Goal: Information Seeking & Learning: Find specific fact

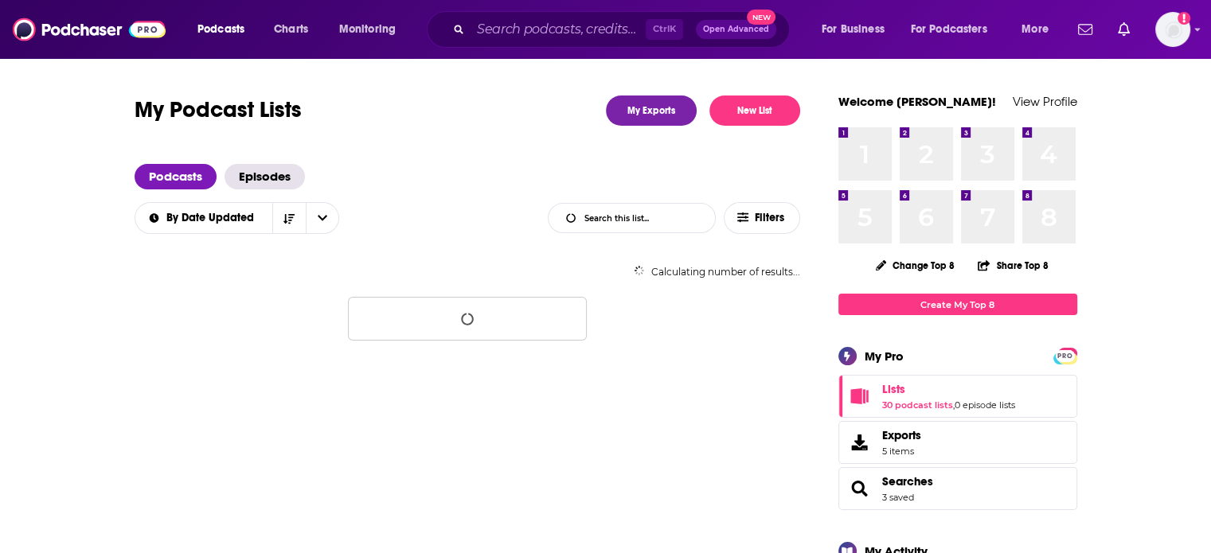
click at [500, 7] on div "Podcasts Charts Monitoring Ctrl K Open Advanced New For Business For Podcasters…" at bounding box center [605, 29] width 1211 height 59
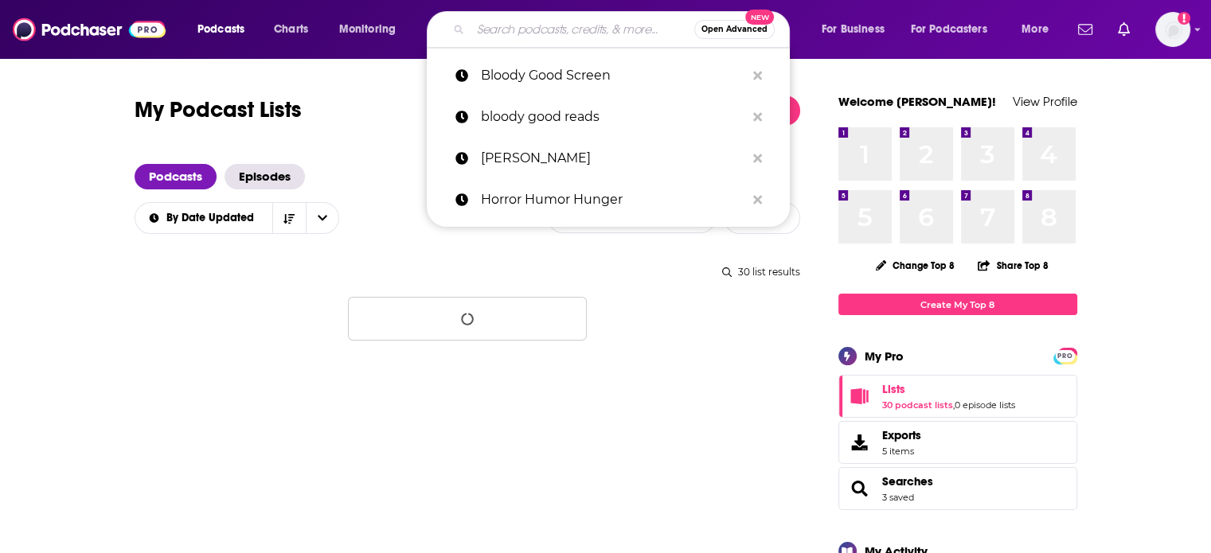
click at [501, 31] on input "Search podcasts, credits, & more..." at bounding box center [583, 29] width 224 height 25
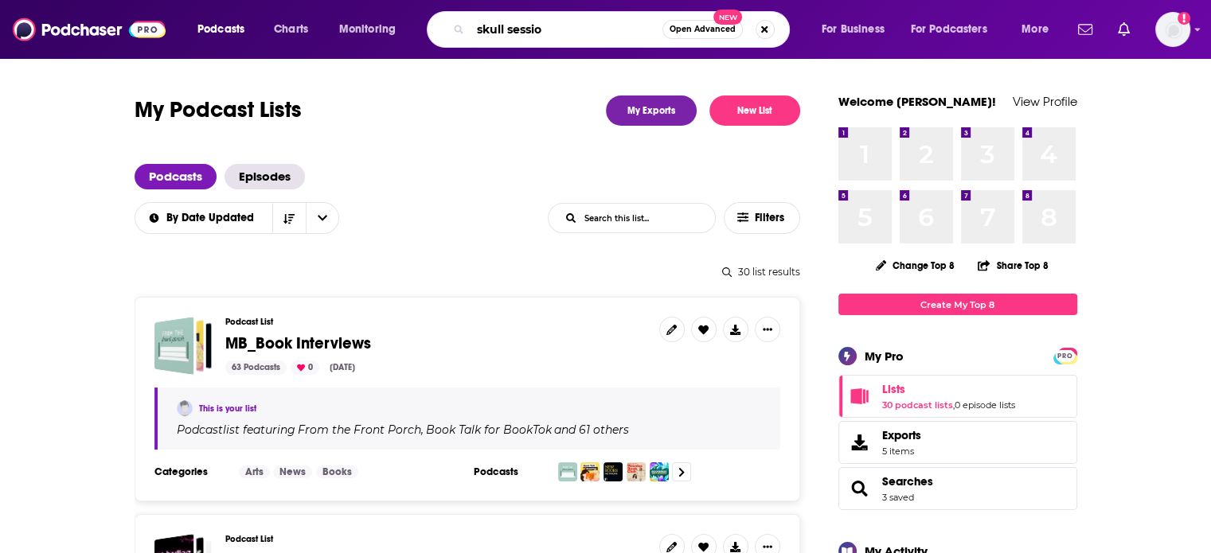
type input "skull session"
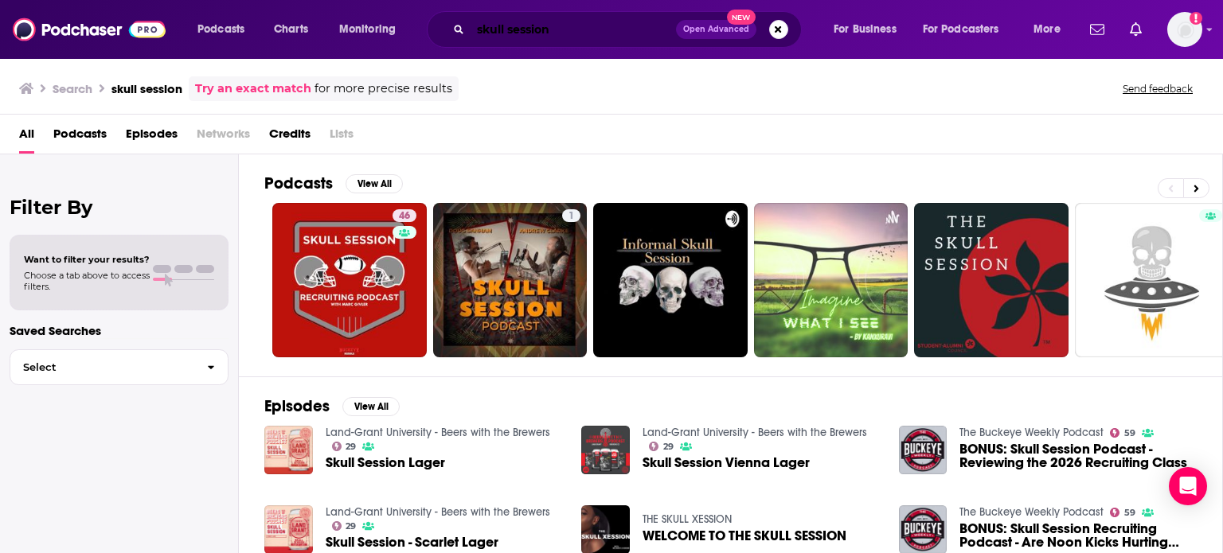
click at [571, 28] on input "skull session" at bounding box center [573, 29] width 205 height 25
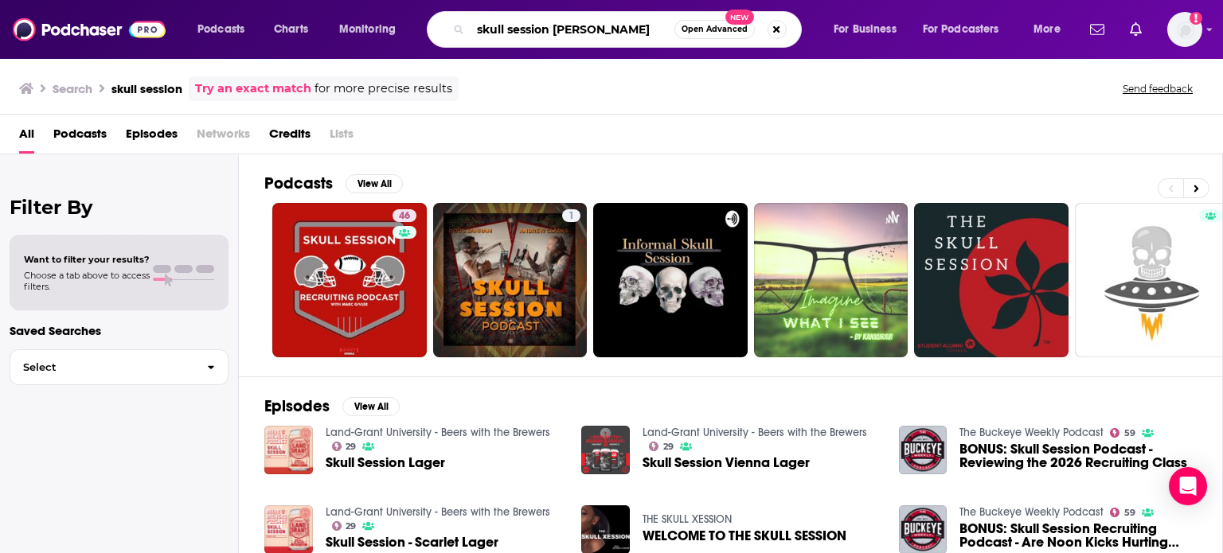
type input "skull session [PERSON_NAME]"
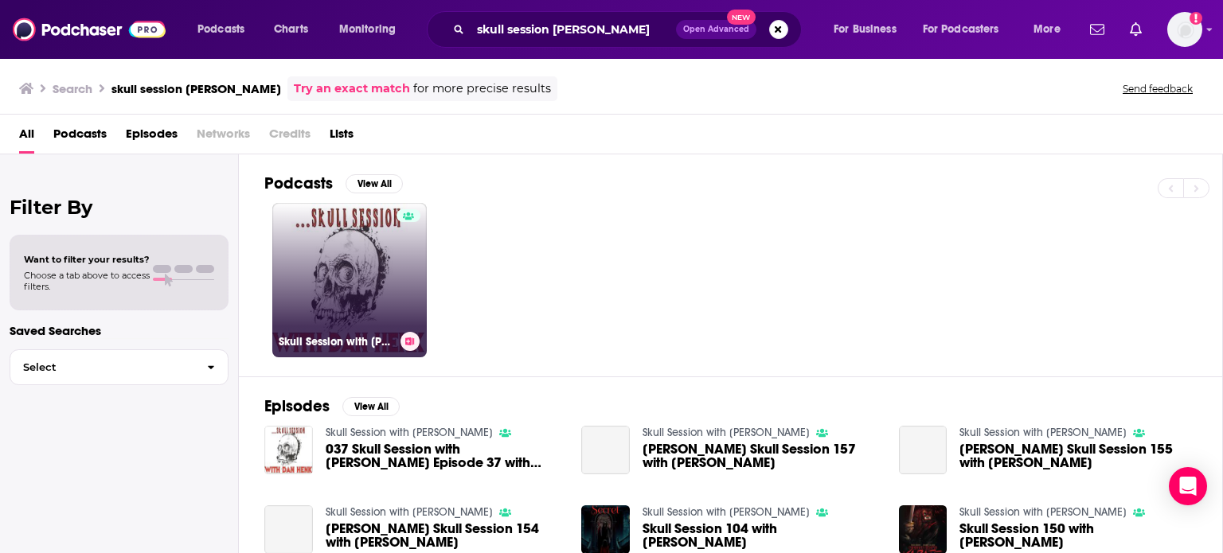
click at [404, 278] on div at bounding box center [409, 270] width 24 height 123
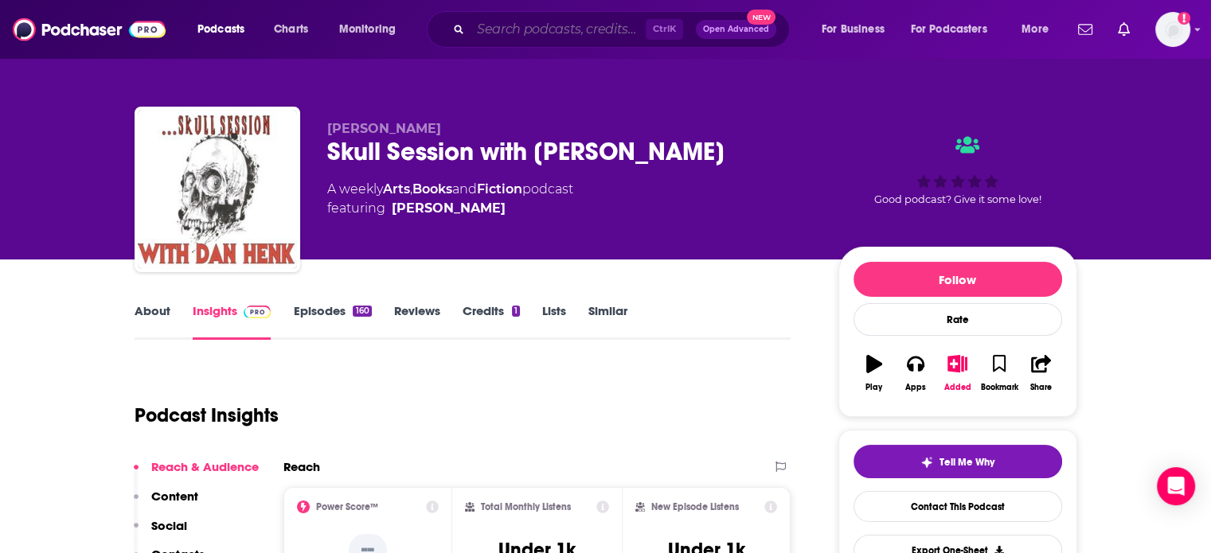
click at [498, 31] on input "Search podcasts, credits, & more..." at bounding box center [558, 29] width 175 height 25
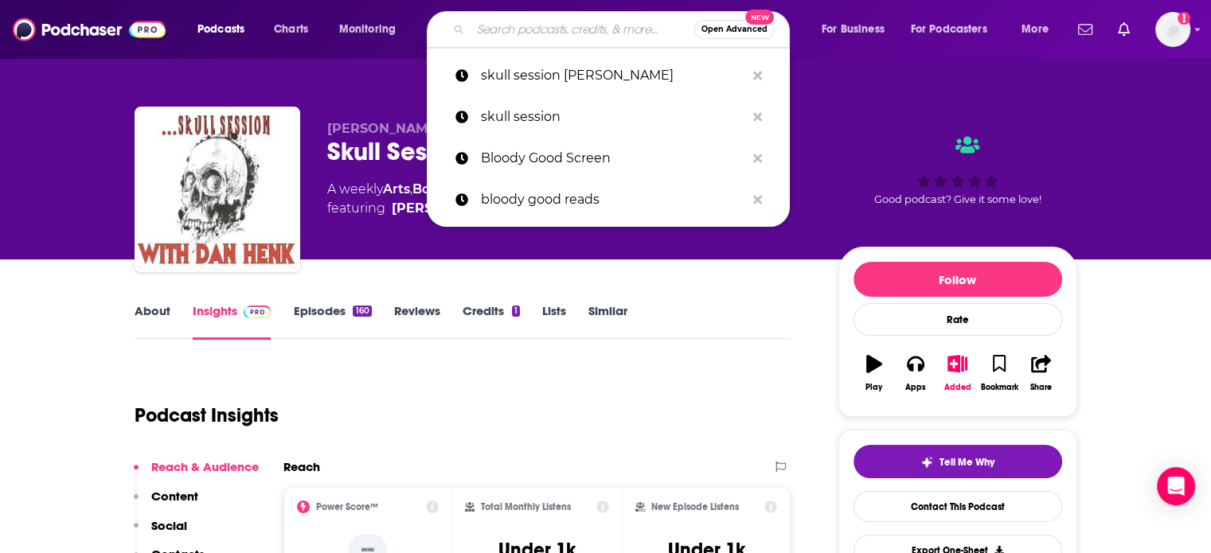
paste input "The Terrorium"
type input "The Terrorium"
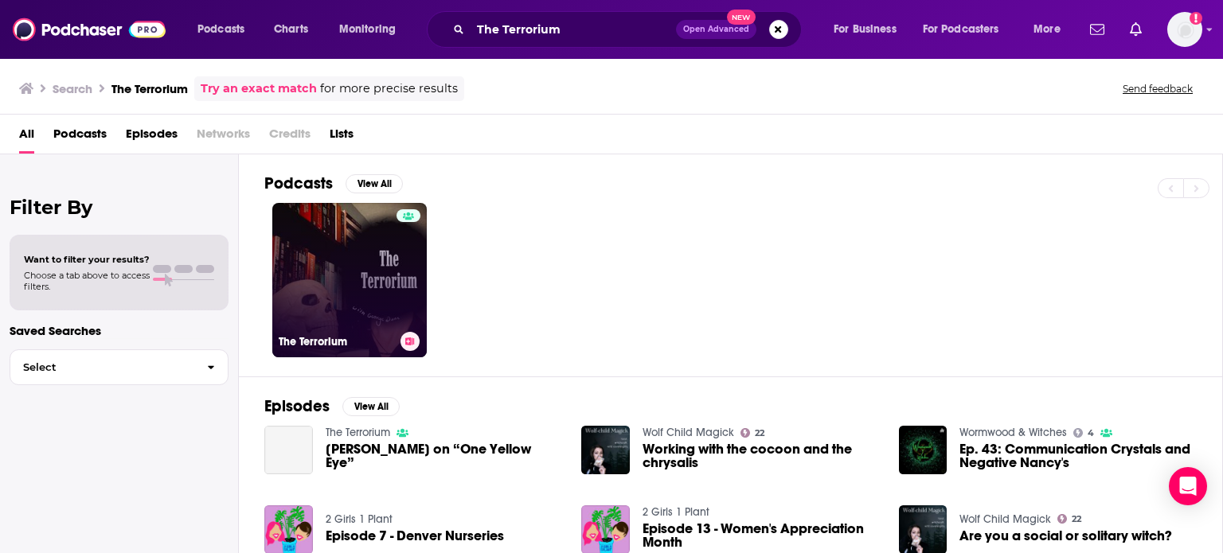
click at [388, 270] on link "The Terrorium" at bounding box center [349, 280] width 154 height 154
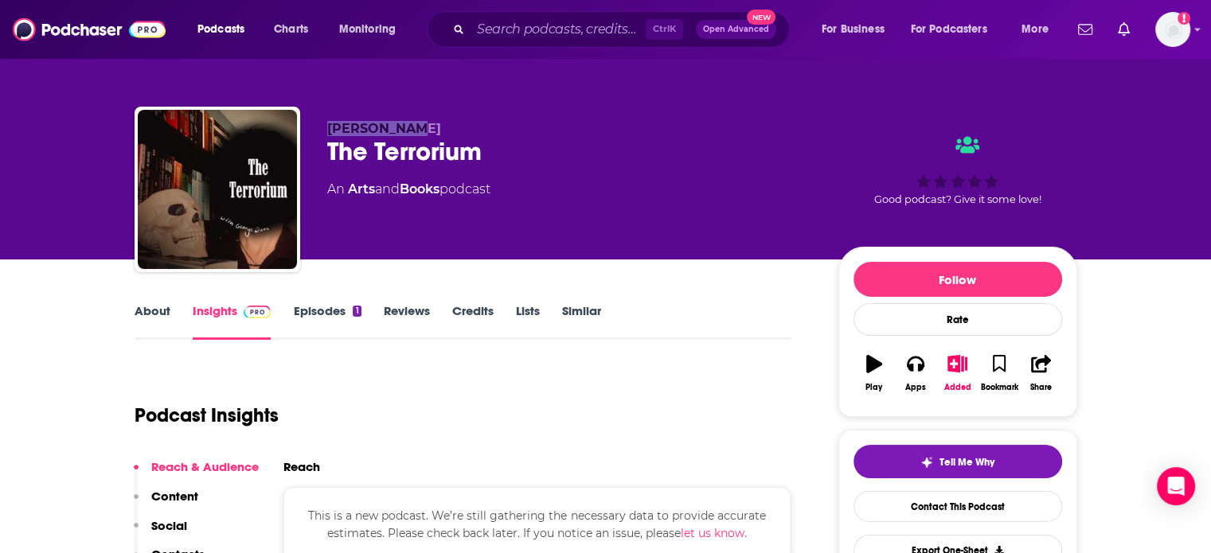
drag, startPoint x: 324, startPoint y: 127, endPoint x: 424, endPoint y: 133, distance: 100.5
click at [424, 133] on div "[PERSON_NAME] The Terrorium An Arts and Books podcast Good podcast? Give it som…" at bounding box center [606, 193] width 943 height 172
